Goal: Information Seeking & Learning: Learn about a topic

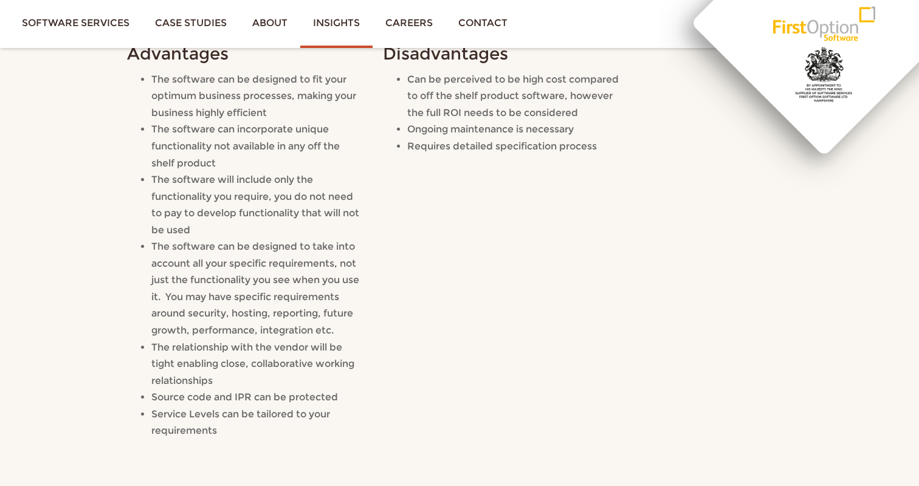
scroll to position [1326, 0]
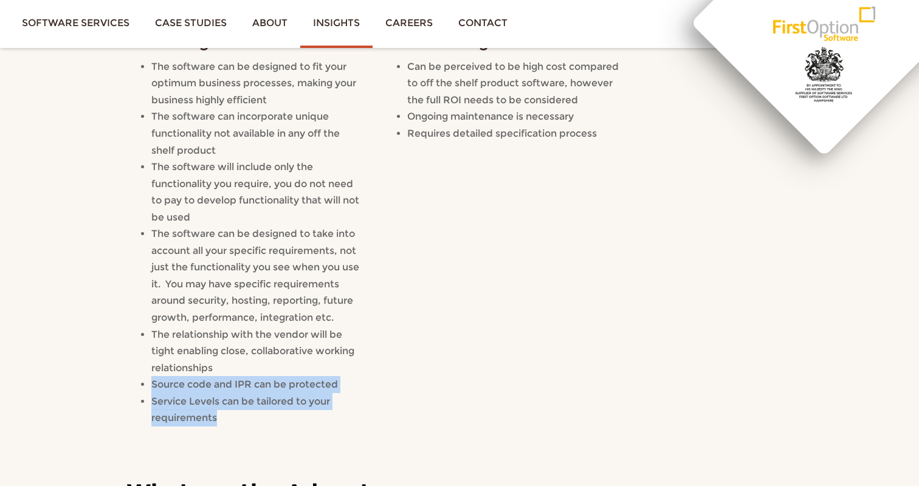
drag, startPoint x: 153, startPoint y: 386, endPoint x: 300, endPoint y: 412, distance: 149.3
click at [301, 412] on ul "The software can be designed to fit your optimum business processes, making you…" at bounding box center [246, 242] width 238 height 368
click at [300, 412] on li "Service Levels can be tailored to your requirements" at bounding box center [258, 409] width 214 height 33
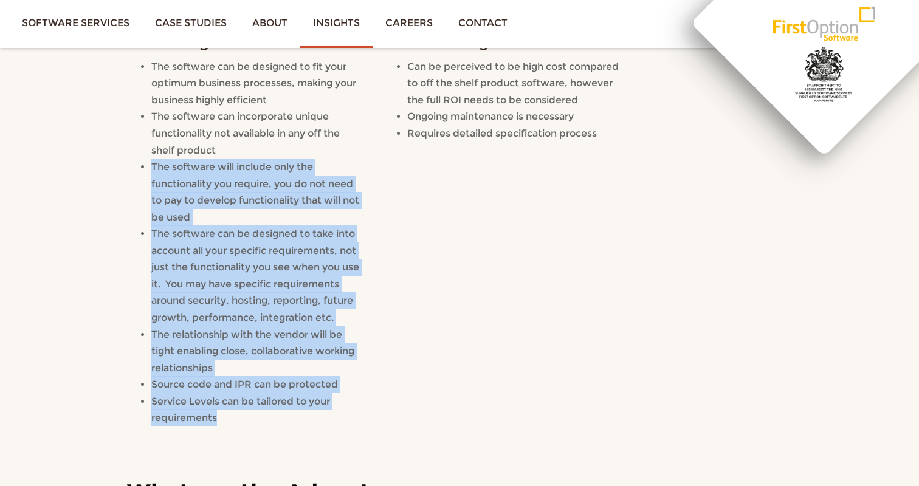
drag, startPoint x: 300, startPoint y: 412, endPoint x: 145, endPoint y: 163, distance: 293.4
click at [145, 163] on ul "The software can be designed to fit your optimum business processes, making you…" at bounding box center [246, 242] width 238 height 368
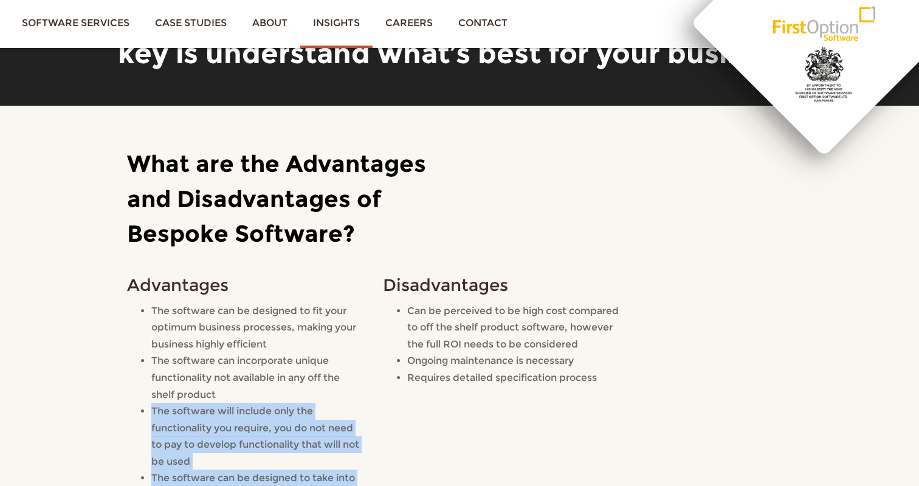
scroll to position [1038, 0]
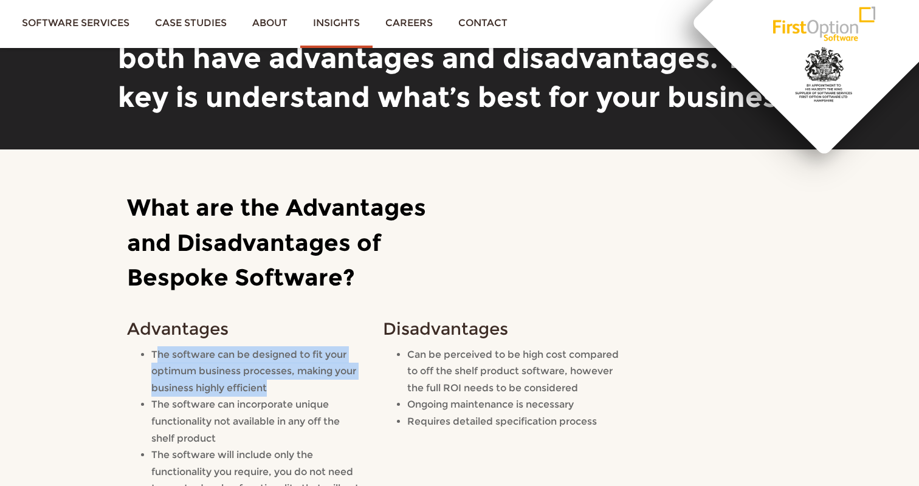
drag, startPoint x: 159, startPoint y: 357, endPoint x: 302, endPoint y: 384, distance: 145.3
click at [302, 384] on li "The software can be designed to fit your optimum business processes, making you…" at bounding box center [258, 371] width 214 height 50
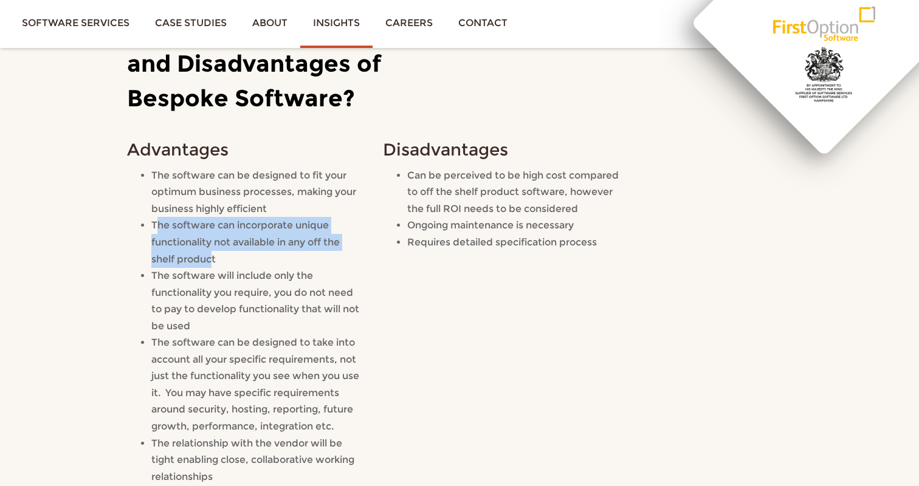
drag, startPoint x: 213, startPoint y: 254, endPoint x: 156, endPoint y: 220, distance: 66.0
click at [156, 220] on span "The software can incorporate unique functionality not available in any off the …" at bounding box center [245, 241] width 188 height 45
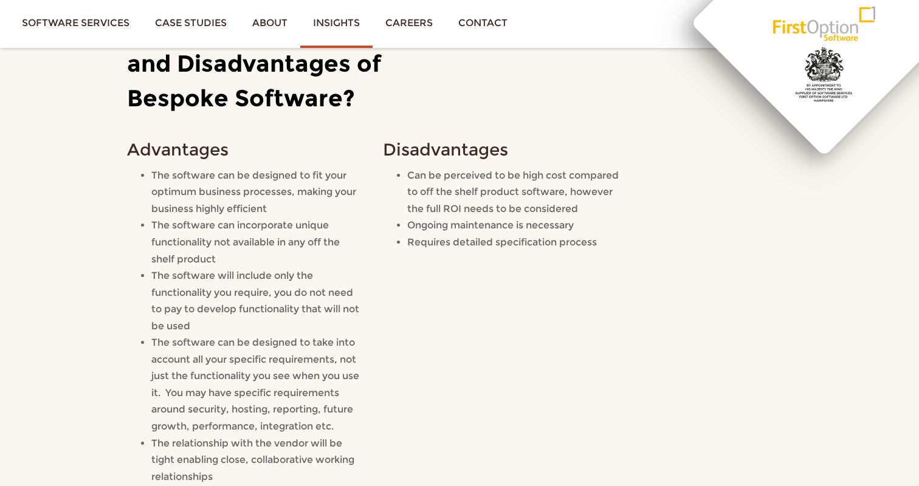
click at [153, 220] on span "The software can incorporate unique functionality not available in any off the …" at bounding box center [245, 241] width 188 height 45
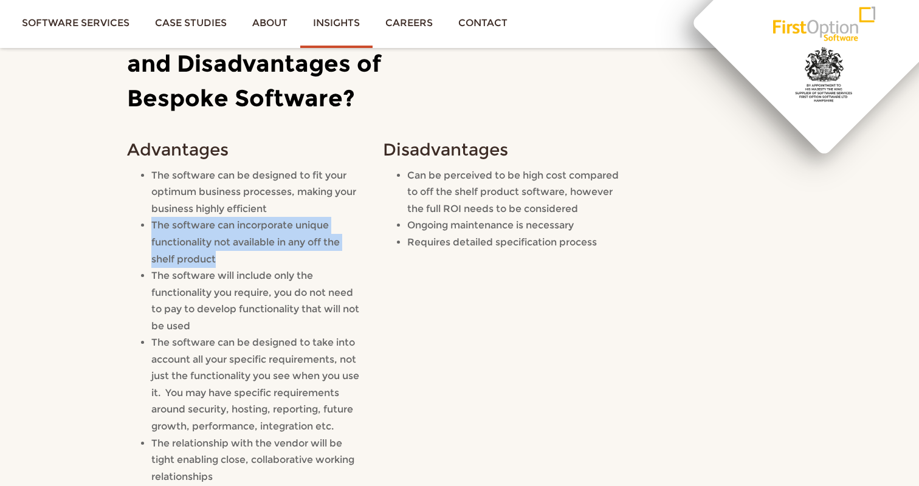
drag, startPoint x: 153, startPoint y: 220, endPoint x: 235, endPoint y: 259, distance: 91.3
click at [235, 259] on li "The software can incorporate unique functionality not available in any off the …" at bounding box center [258, 242] width 214 height 50
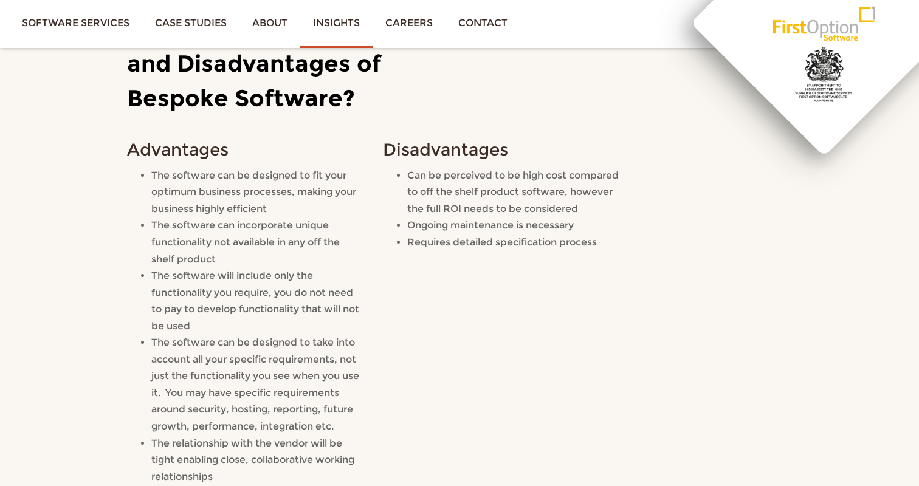
click at [212, 318] on li "The software will include only the functionality you require, you do not need t…" at bounding box center [258, 300] width 214 height 67
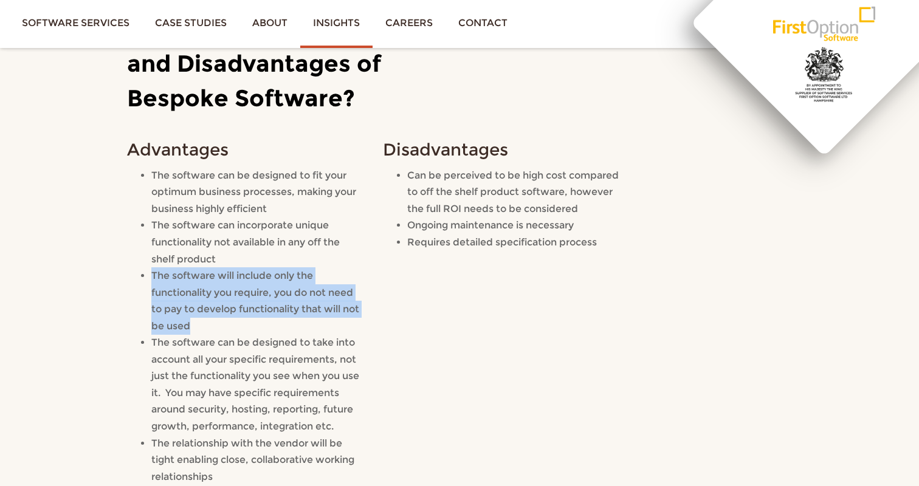
drag, startPoint x: 204, startPoint y: 329, endPoint x: 154, endPoint y: 273, distance: 74.4
click at [154, 273] on li "The software will include only the functionality you require, you do not need t…" at bounding box center [258, 300] width 214 height 67
click at [154, 273] on span "The software will include only the functionality you require, you do not need t…" at bounding box center [255, 301] width 208 height 62
drag, startPoint x: 154, startPoint y: 273, endPoint x: 212, endPoint y: 324, distance: 77.9
click at [212, 324] on li "The software will include only the functionality you require, you do not need t…" at bounding box center [258, 300] width 214 height 67
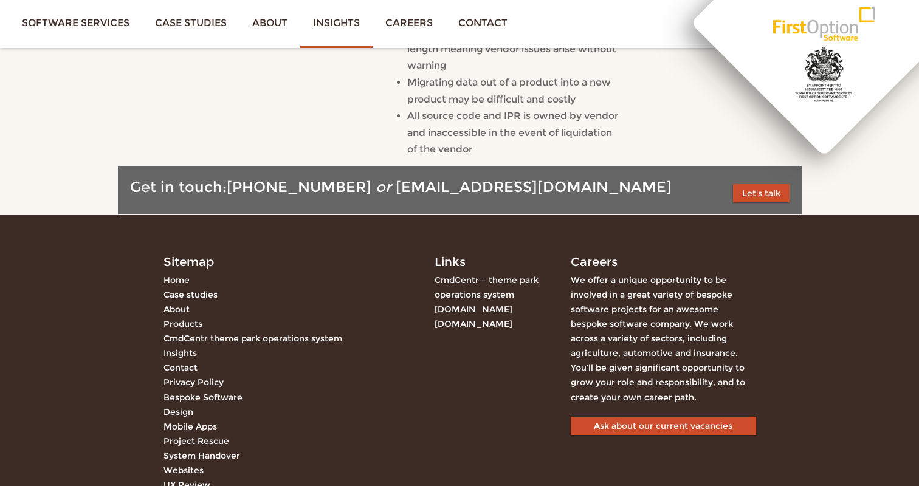
scroll to position [2448, 0]
